Goal: Information Seeking & Learning: Learn about a topic

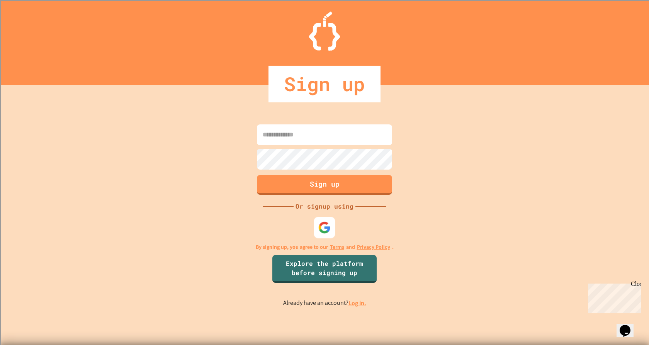
click at [321, 225] on img at bounding box center [324, 227] width 13 height 13
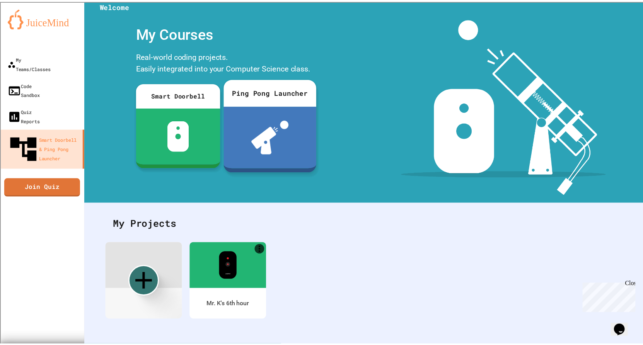
scroll to position [14, 0]
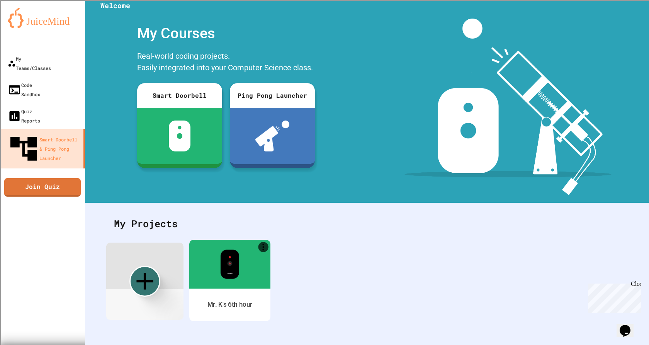
click at [237, 265] on img at bounding box center [229, 264] width 19 height 29
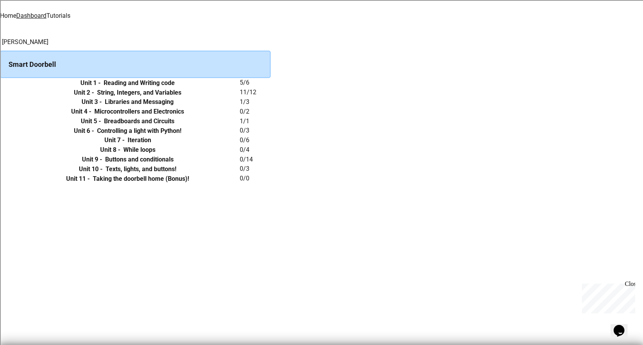
click at [175, 88] on h6 "Reading and Writing code" at bounding box center [139, 82] width 71 height 9
click at [70, 12] on link "Tutorials" at bounding box center [58, 15] width 24 height 7
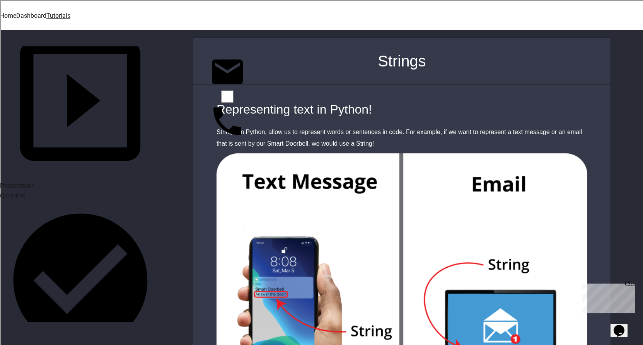
scroll to position [309, 0]
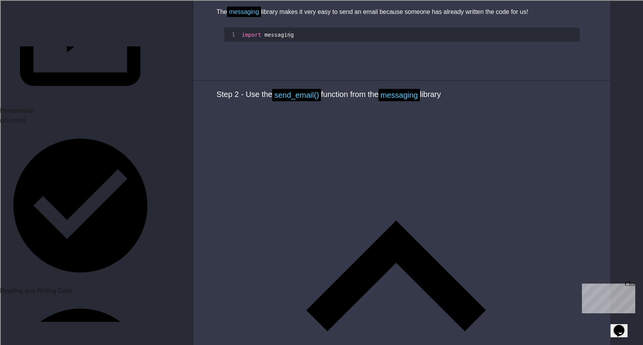
scroll to position [889, 0]
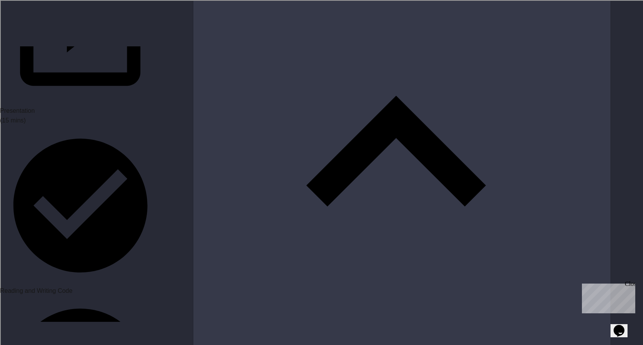
scroll to position [0, 3]
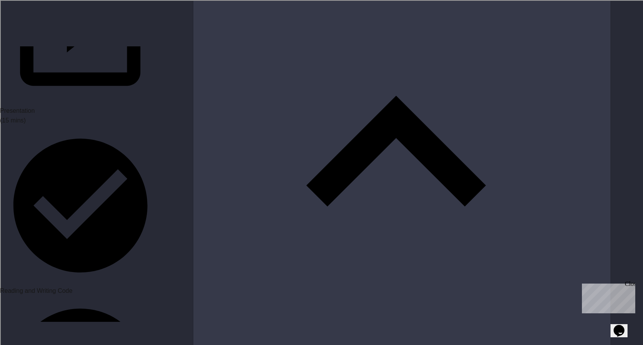
type textarea "**********"
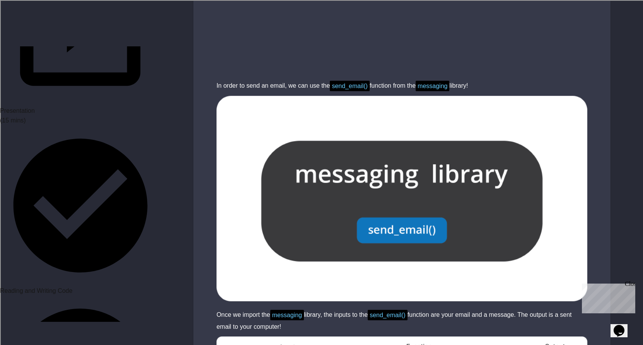
scroll to position [1198, 0]
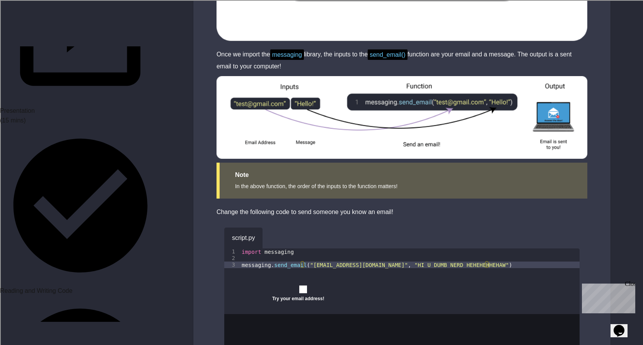
scroll to position [1515, 0]
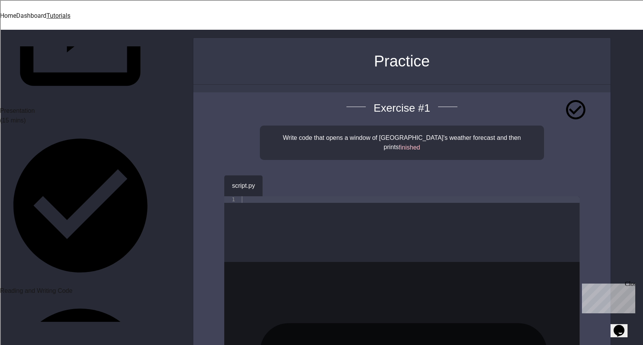
click at [274, 184] on icon "button" at bounding box center [274, 184] width 0 height 0
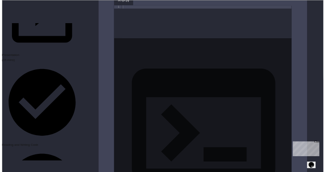
scroll to position [193, 0]
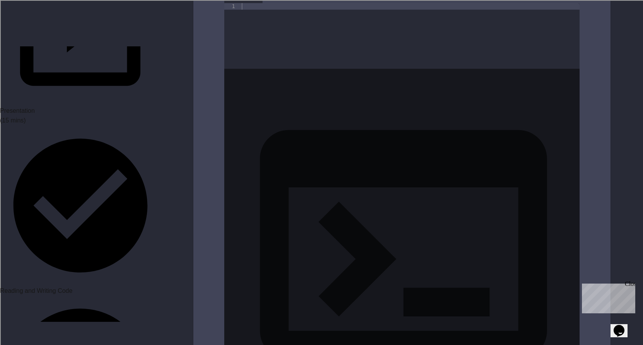
drag, startPoint x: 283, startPoint y: 193, endPoint x: 356, endPoint y: 197, distance: 73.2
copy span "open_new_tab()"
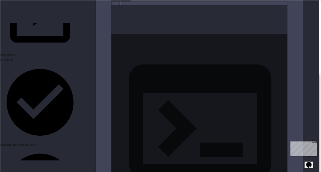
scroll to position [309, 0]
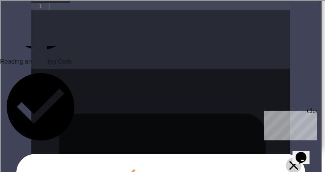
click at [298, 161] on icon at bounding box center [293, 165] width 9 height 9
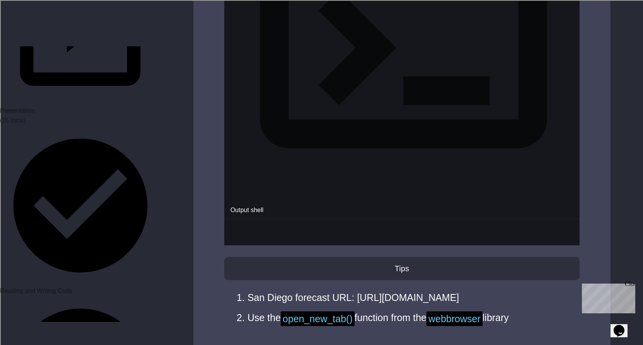
scroll to position [405, 0]
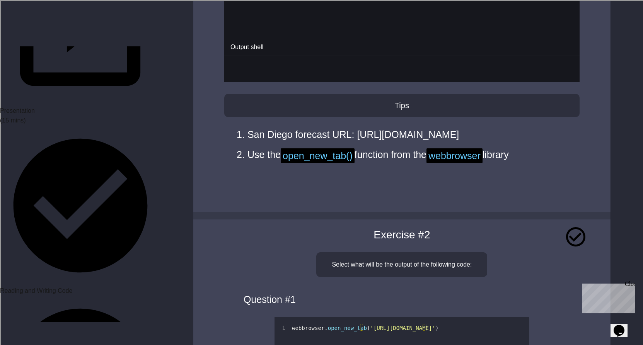
scroll to position [637, 0]
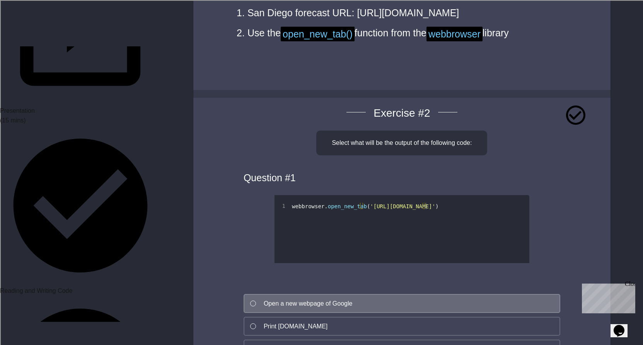
scroll to position [830, 0]
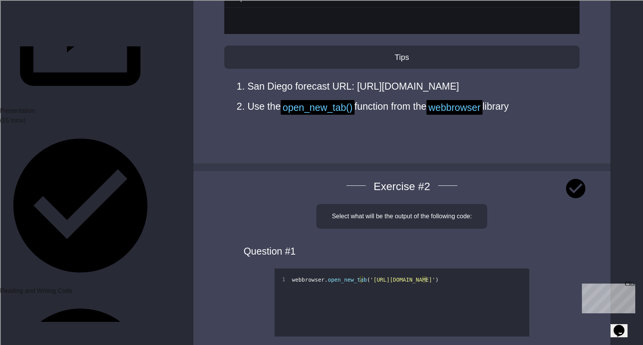
scroll to position [521, 0]
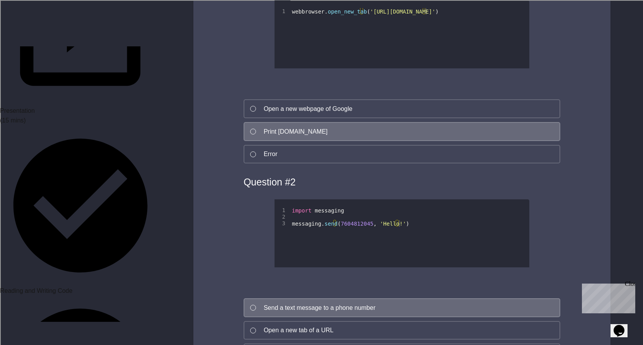
scroll to position [984, 0]
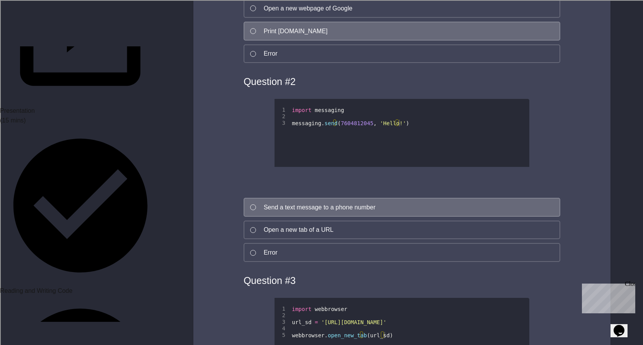
drag, startPoint x: 398, startPoint y: 144, endPoint x: 416, endPoint y: 149, distance: 19.0
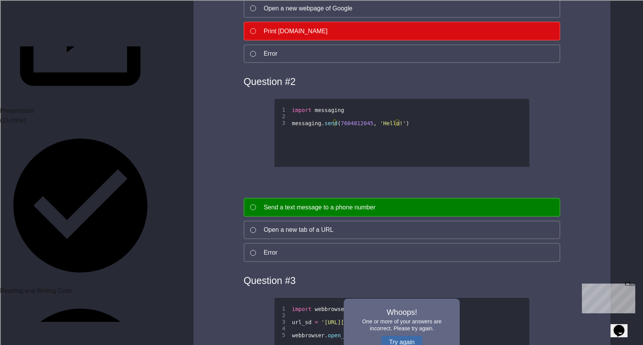
click at [405, 336] on button "Try again" at bounding box center [401, 342] width 41 height 13
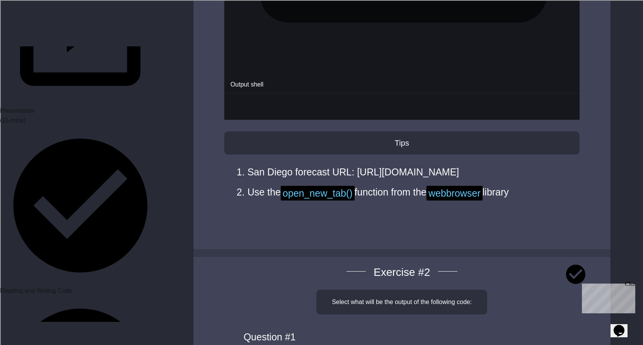
scroll to position [521, 0]
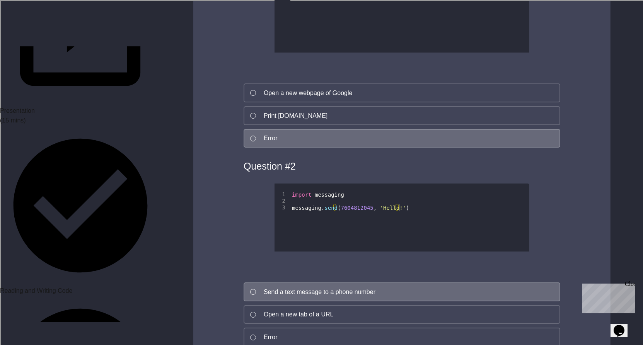
scroll to position [984, 0]
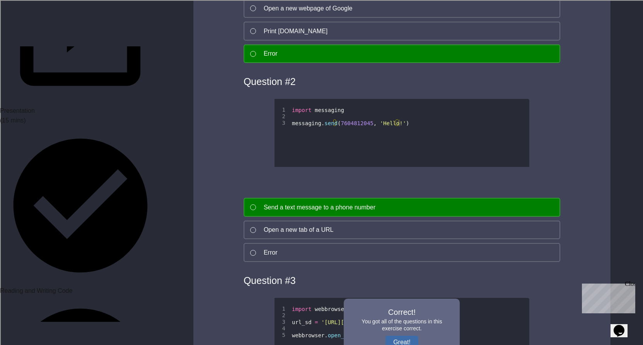
click at [415, 336] on button "Great!" at bounding box center [401, 342] width 32 height 13
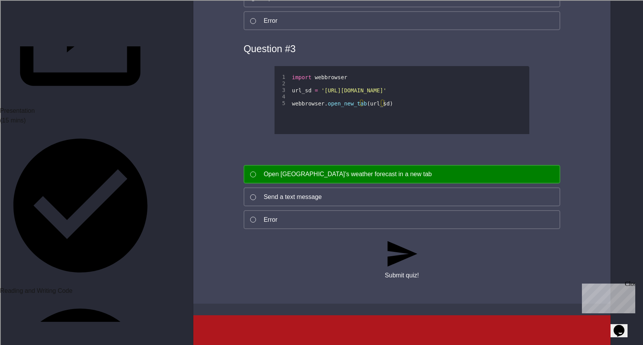
scroll to position [1178, 0]
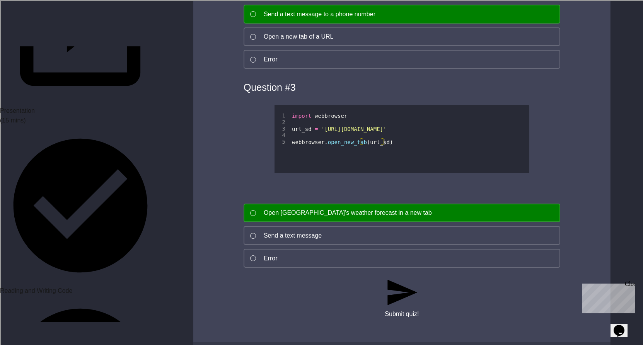
drag, startPoint x: 92, startPoint y: 216, endPoint x: 94, endPoint y: 220, distance: 4.5
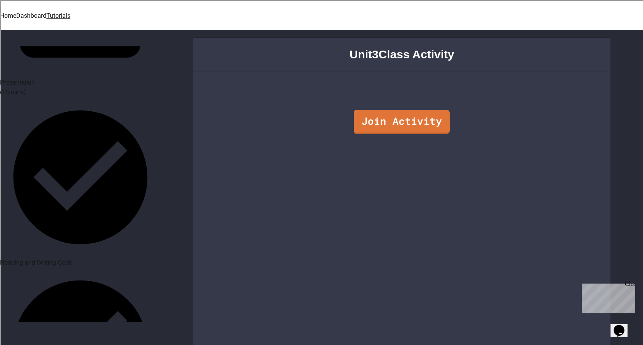
scroll to position [425, 0]
